Goal: Task Accomplishment & Management: Use online tool/utility

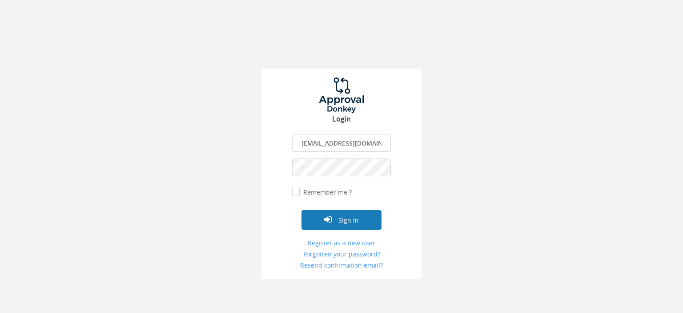
click at [341, 219] on button "Sign in" at bounding box center [342, 220] width 80 height 20
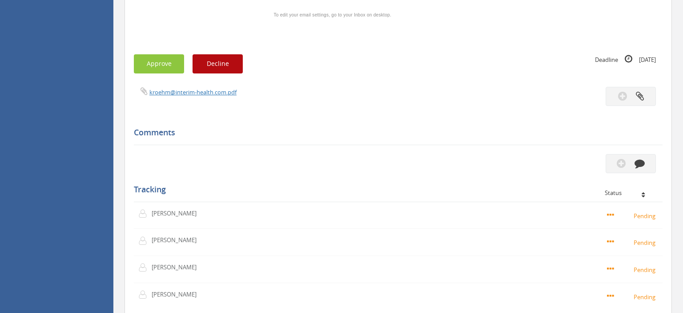
scroll to position [704, 0]
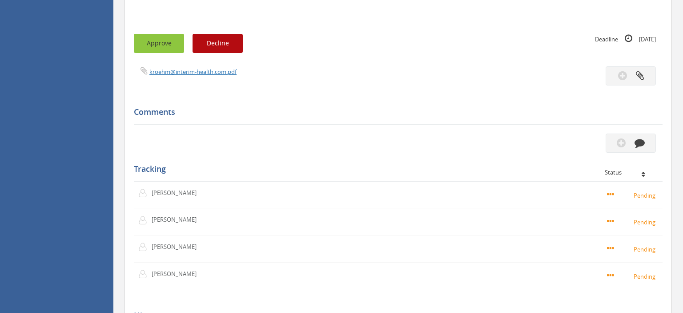
click at [153, 53] on button "Approve" at bounding box center [159, 43] width 50 height 19
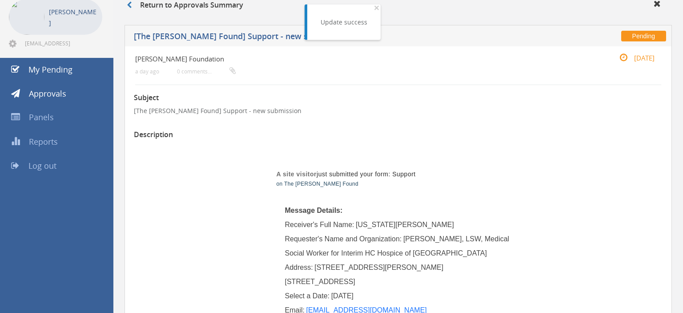
scroll to position [47, 0]
click at [35, 163] on span "Log out" at bounding box center [42, 164] width 28 height 11
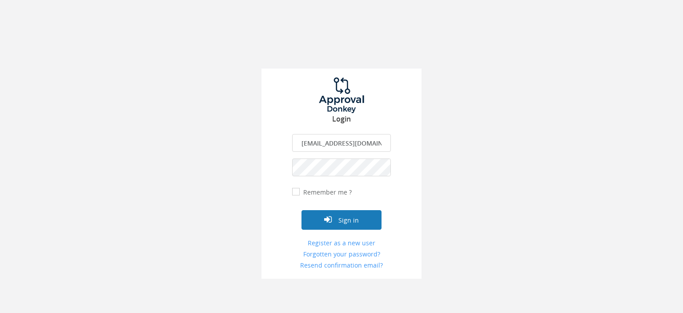
click at [357, 220] on button "Sign in" at bounding box center [342, 220] width 80 height 20
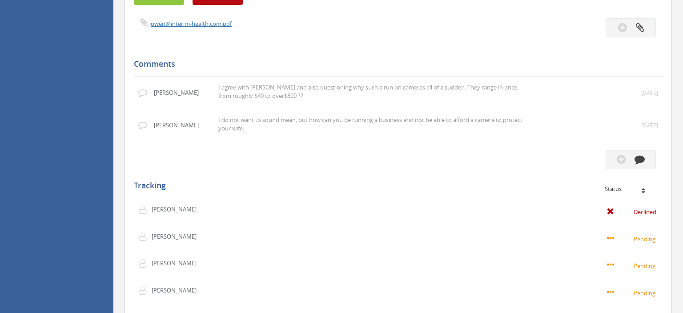
scroll to position [704, 0]
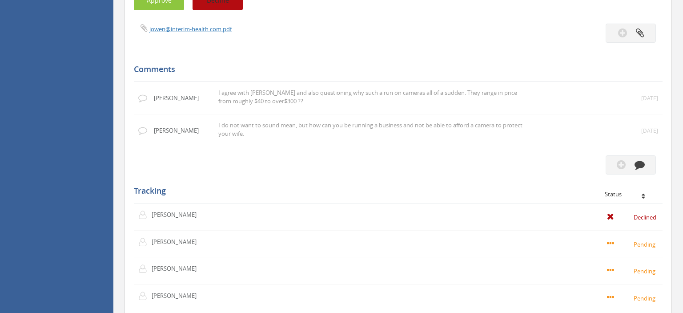
click at [221, 10] on button "Decline" at bounding box center [218, 0] width 50 height 19
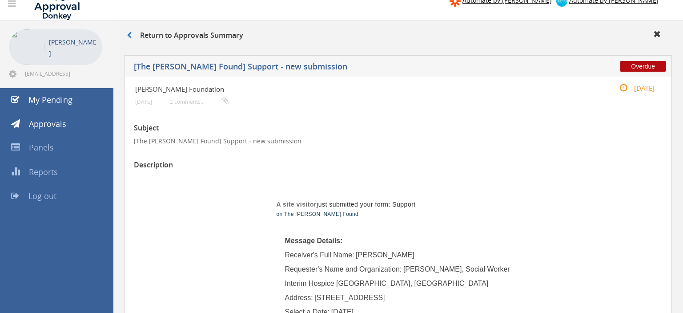
scroll to position [0, 0]
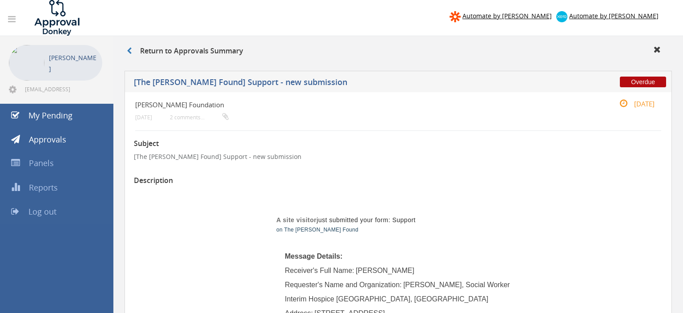
click at [37, 210] on span "Log out" at bounding box center [42, 211] width 28 height 11
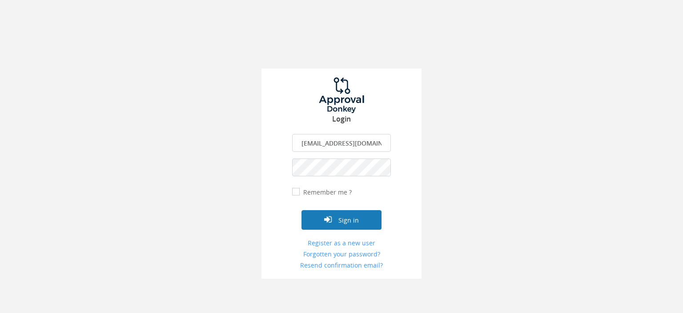
click at [343, 219] on button "Sign in" at bounding box center [342, 220] width 80 height 20
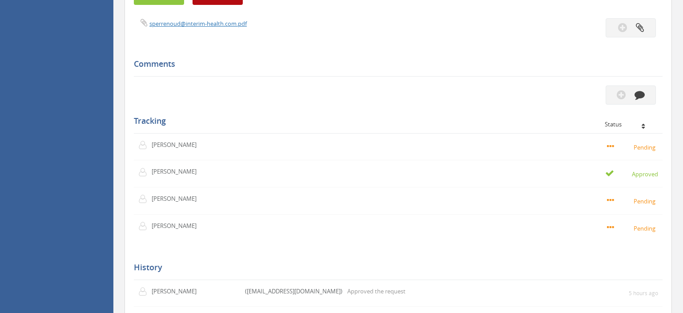
scroll to position [610, 0]
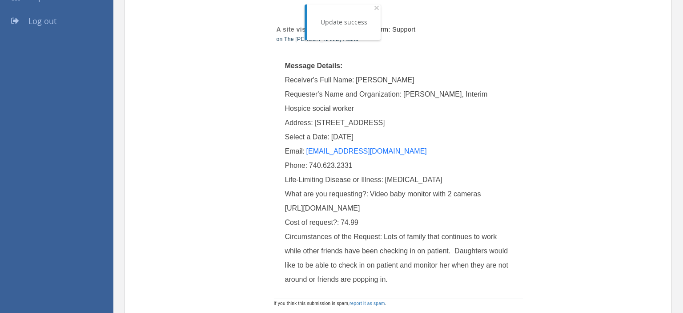
scroll to position [188, 0]
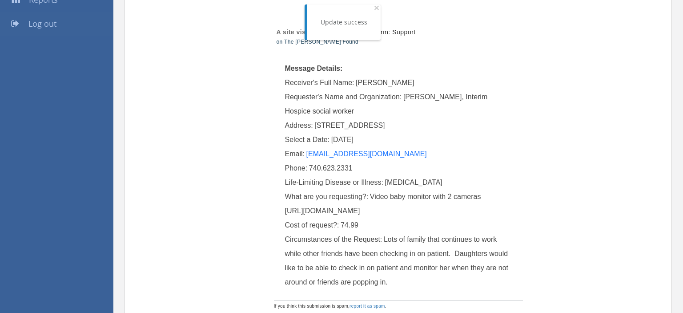
click at [48, 21] on span "Log out" at bounding box center [42, 23] width 28 height 11
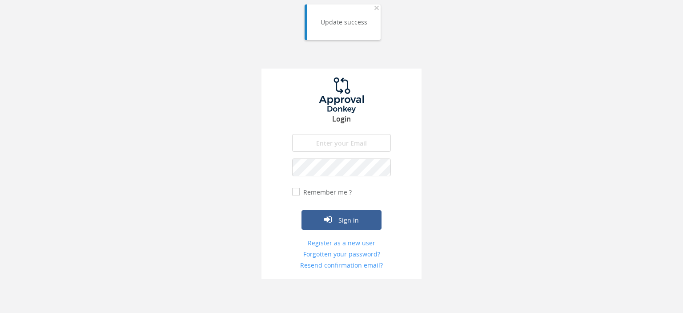
type input "[EMAIL_ADDRESS][DOMAIN_NAME]"
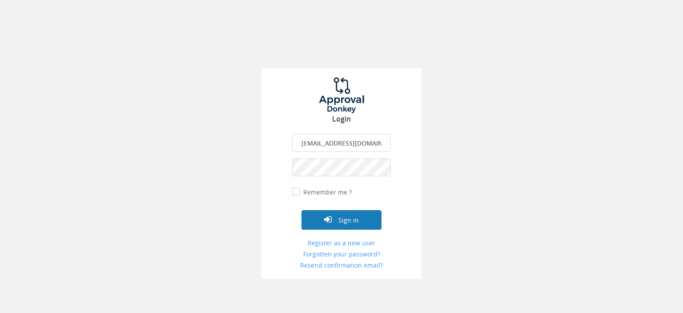
click at [350, 222] on button "Sign in" at bounding box center [342, 220] width 80 height 20
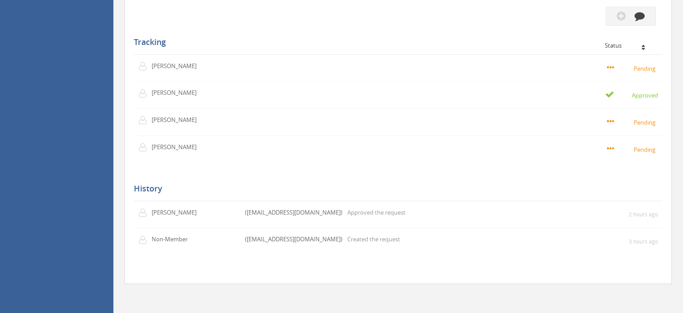
scroll to position [704, 0]
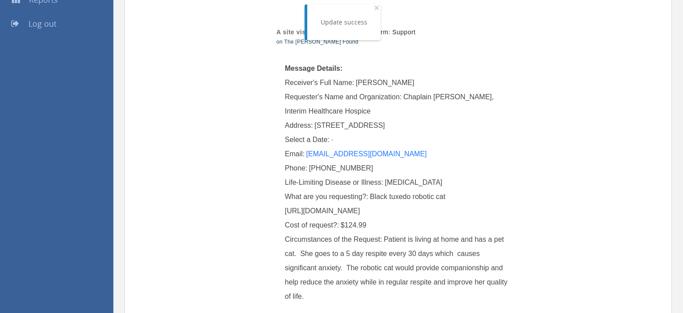
scroll to position [47, 0]
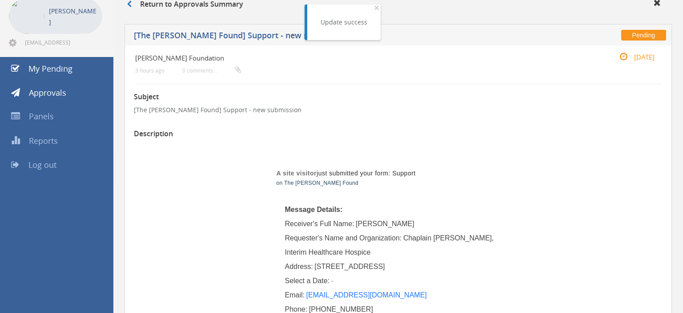
click at [36, 163] on span "Log out" at bounding box center [42, 164] width 28 height 11
